Goal: Check status

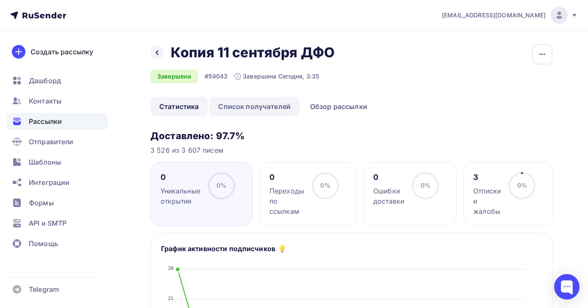
click at [270, 106] on link "Список получателей" at bounding box center [254, 106] width 90 height 19
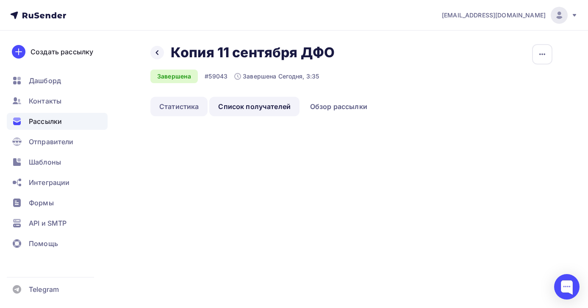
click at [182, 103] on link "Статистика" at bounding box center [178, 106] width 57 height 19
